Goal: Use online tool/utility: Utilize a website feature to perform a specific function

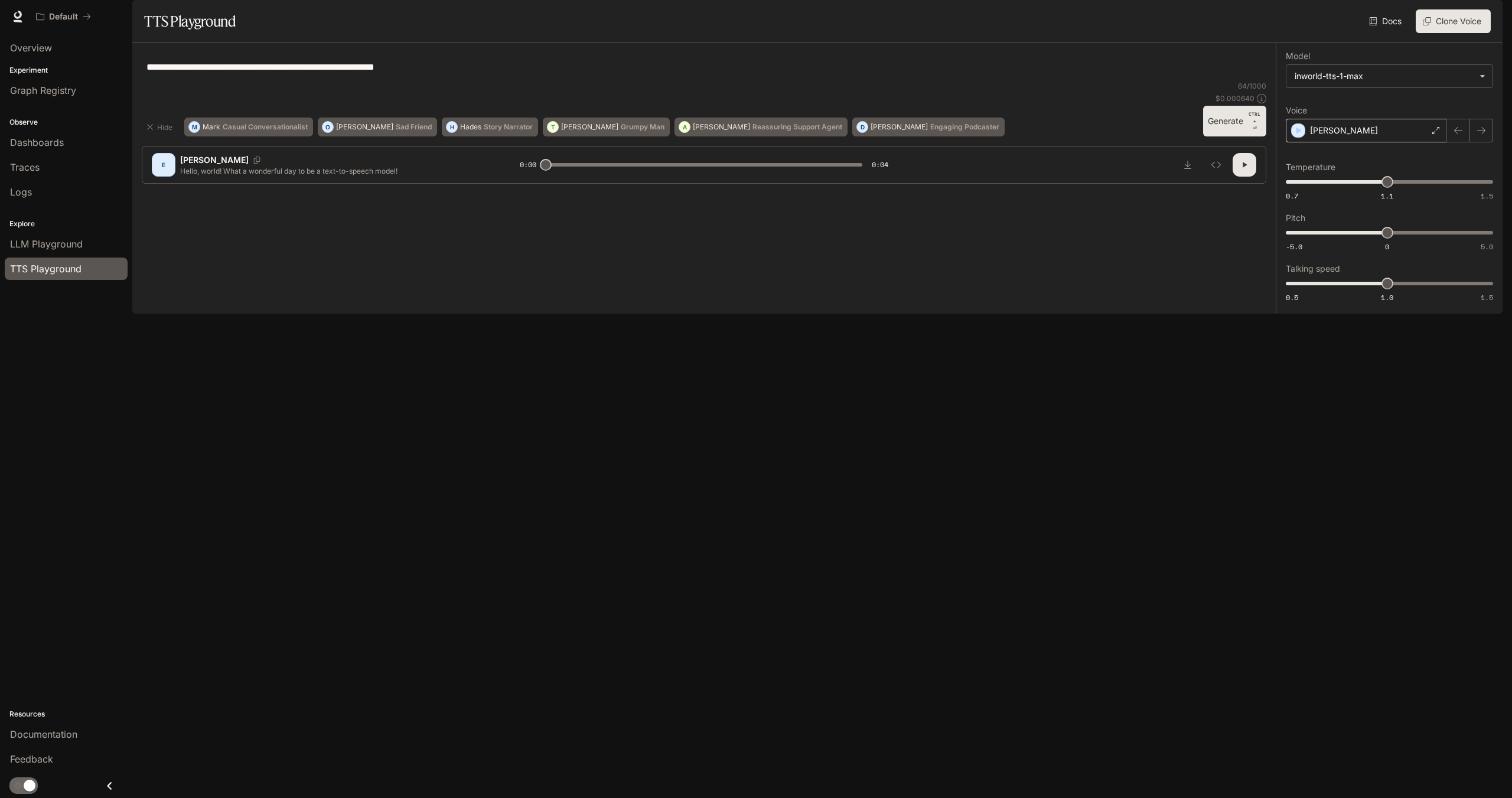
click at [1437, 134] on icon at bounding box center [1435, 130] width 7 height 7
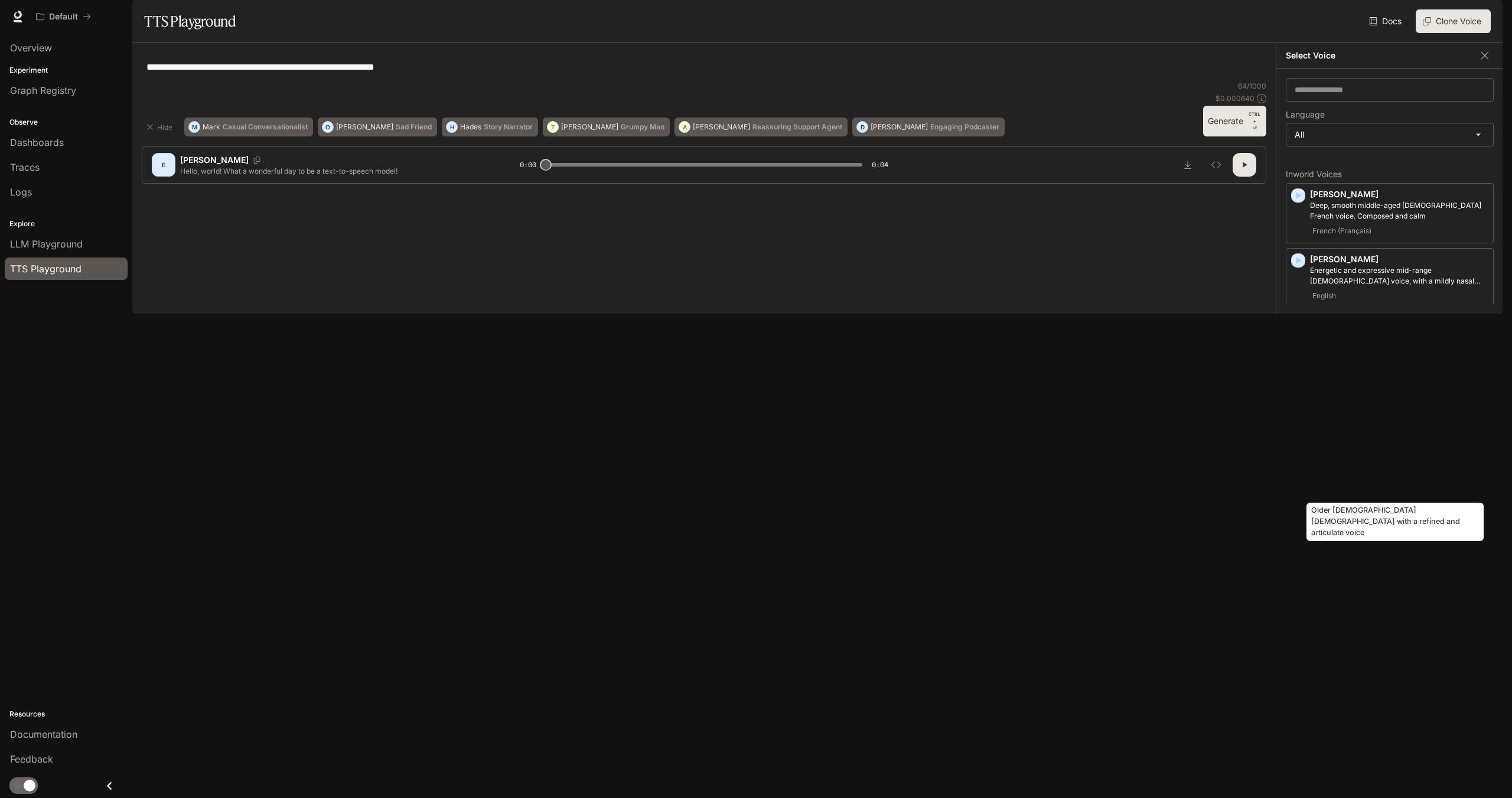
click at [1352, 471] on p "Older [DEMOGRAPHIC_DATA] [DEMOGRAPHIC_DATA] with a refined and articulate voice" at bounding box center [1399, 460] width 178 height 21
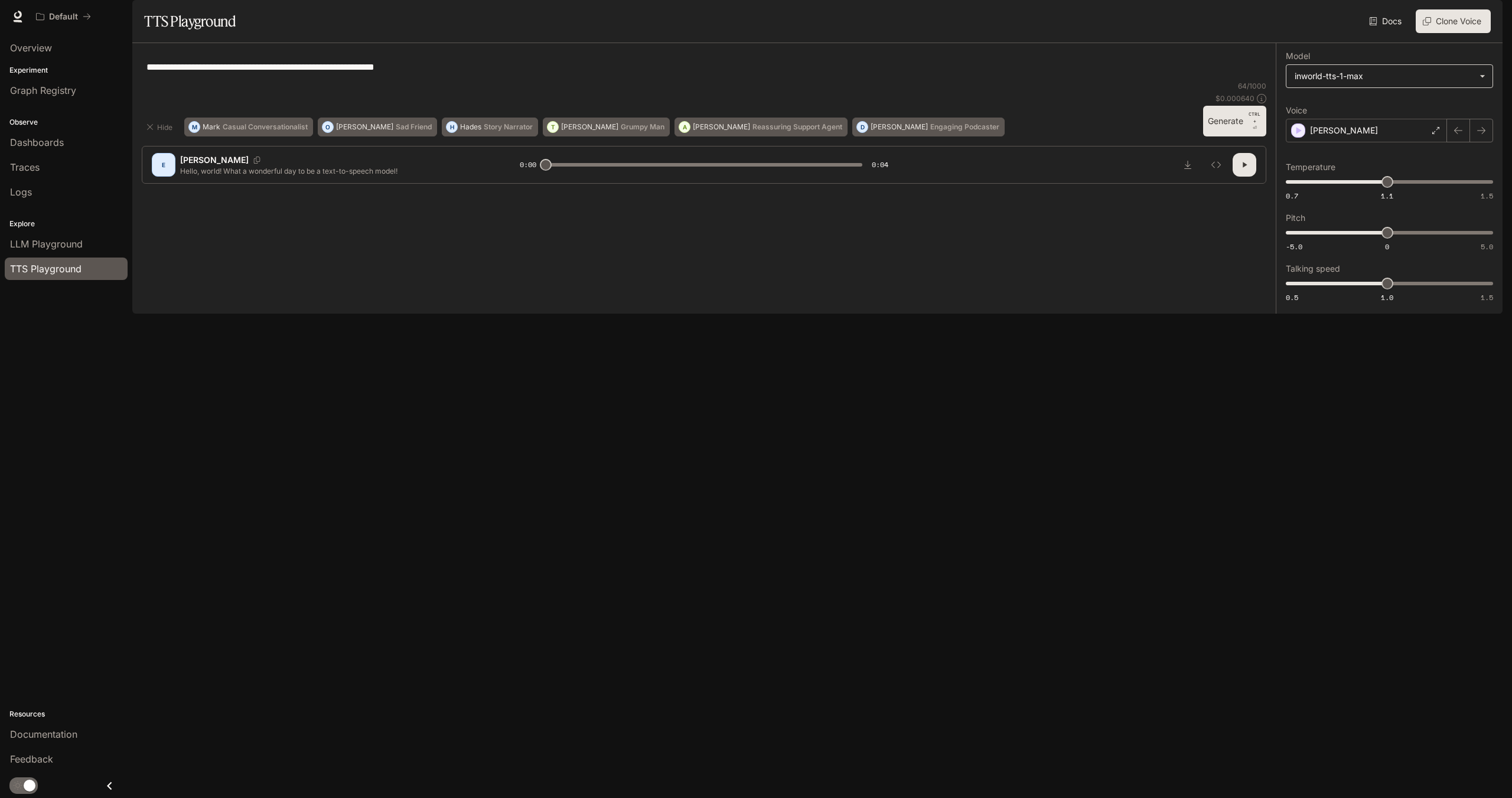
click at [1426, 110] on body "**********" at bounding box center [756, 399] width 1512 height 798
click at [1375, 413] on div at bounding box center [756, 399] width 1512 height 798
click at [52, 241] on span "LLM Playground" at bounding box center [46, 244] width 72 height 14
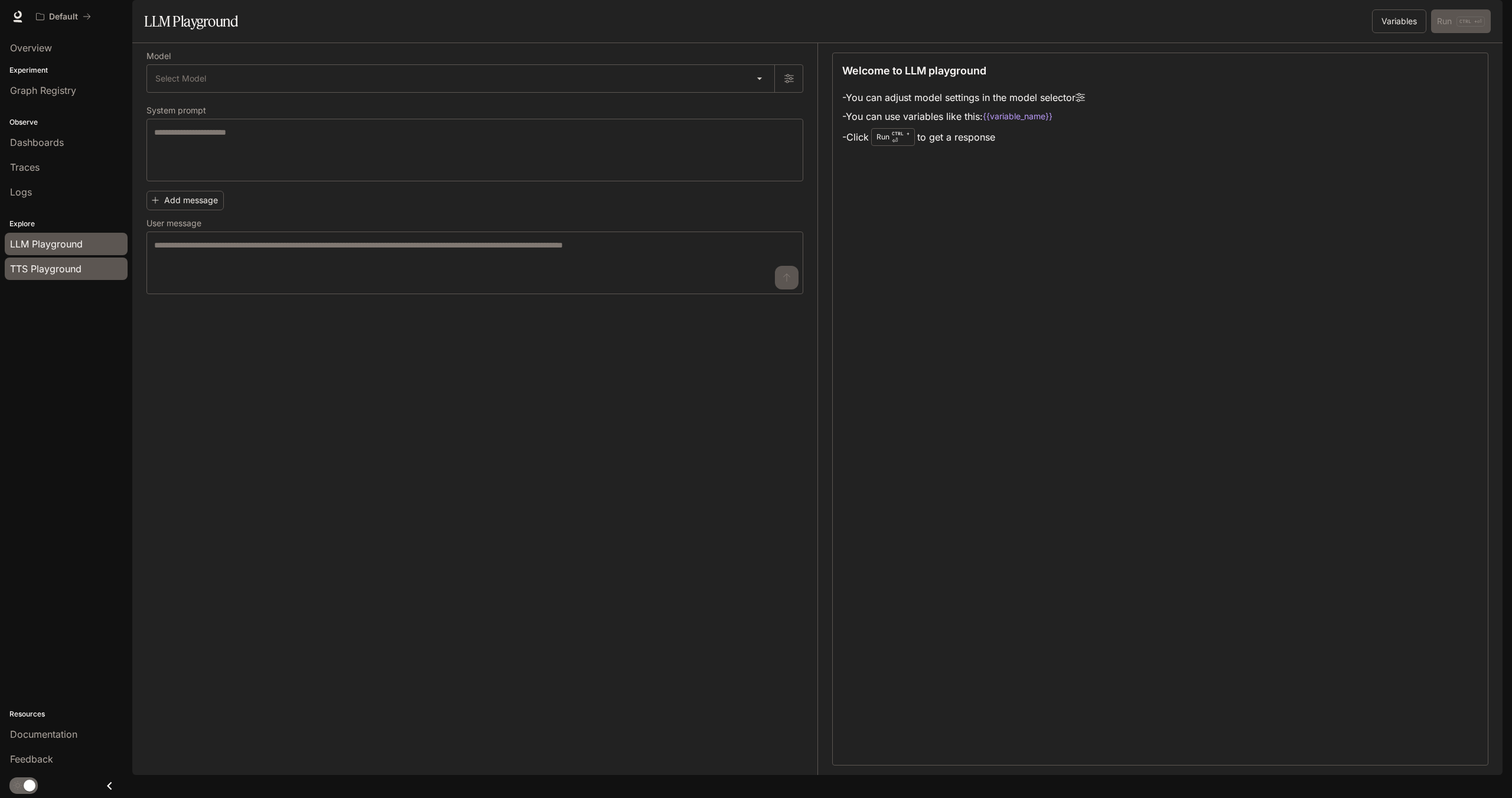
click at [64, 269] on span "TTS Playground" at bounding box center [46, 269] width 72 height 14
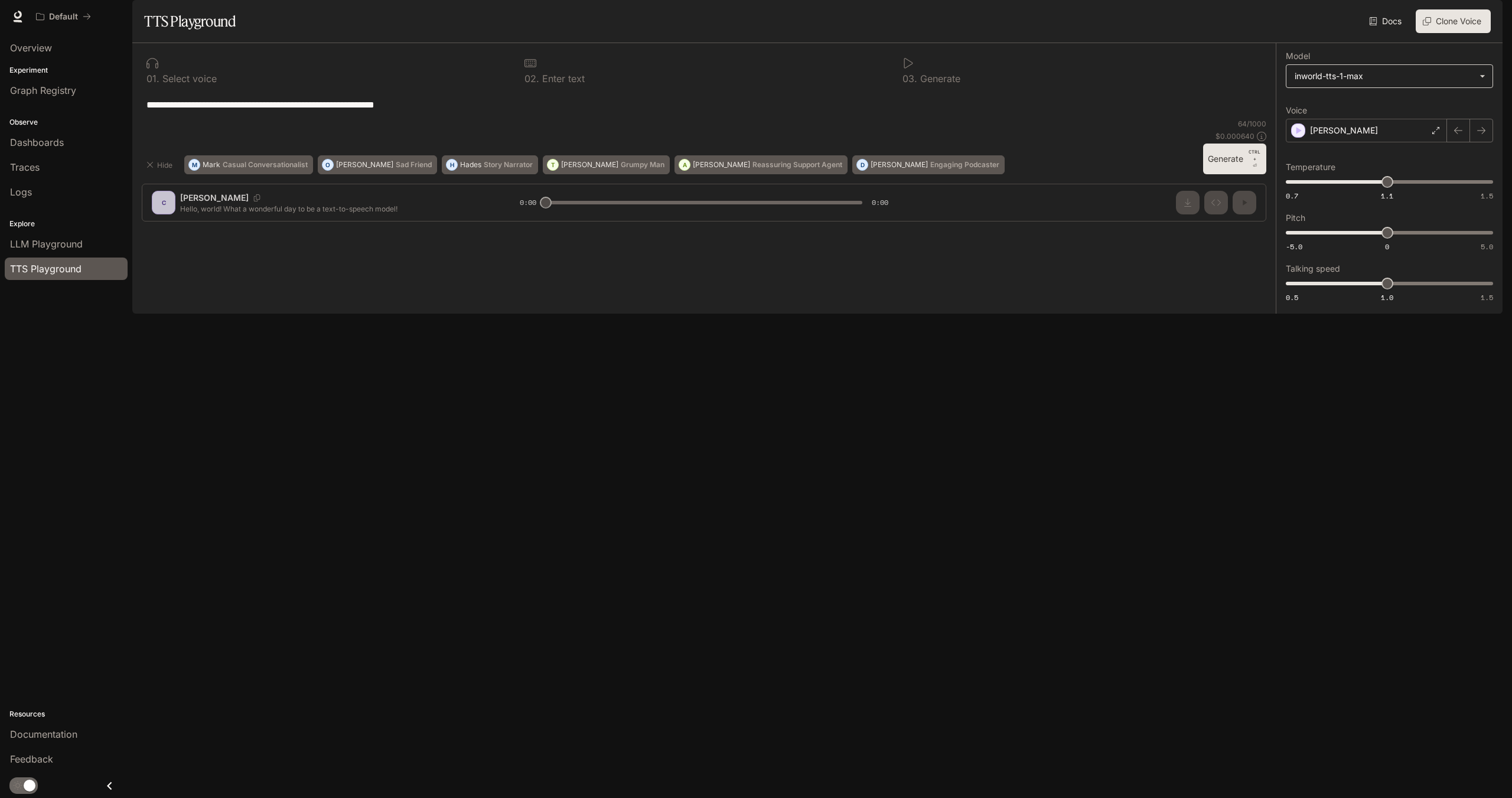
click at [1457, 109] on body "**********" at bounding box center [756, 399] width 1512 height 798
click at [756, 312] on div at bounding box center [756, 399] width 1512 height 798
click at [44, 246] on span "LLM Playground" at bounding box center [46, 244] width 72 height 14
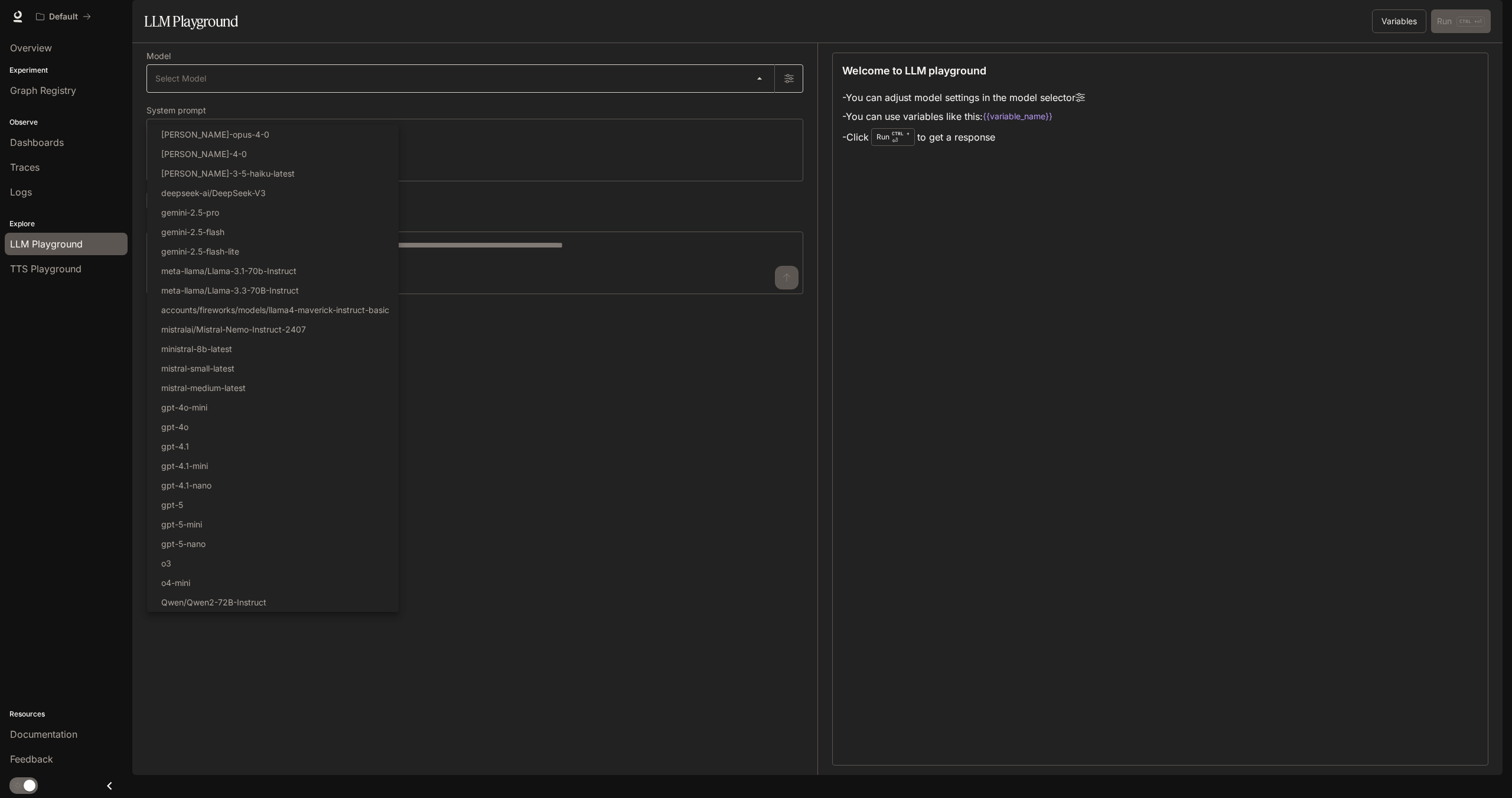
click at [758, 115] on body "Skip to main content Default Documentation Documentation Portal Overview Experi…" at bounding box center [756, 399] width 1512 height 798
click at [714, 412] on div at bounding box center [756, 399] width 1512 height 798
